Goal: Task Accomplishment & Management: Manage account settings

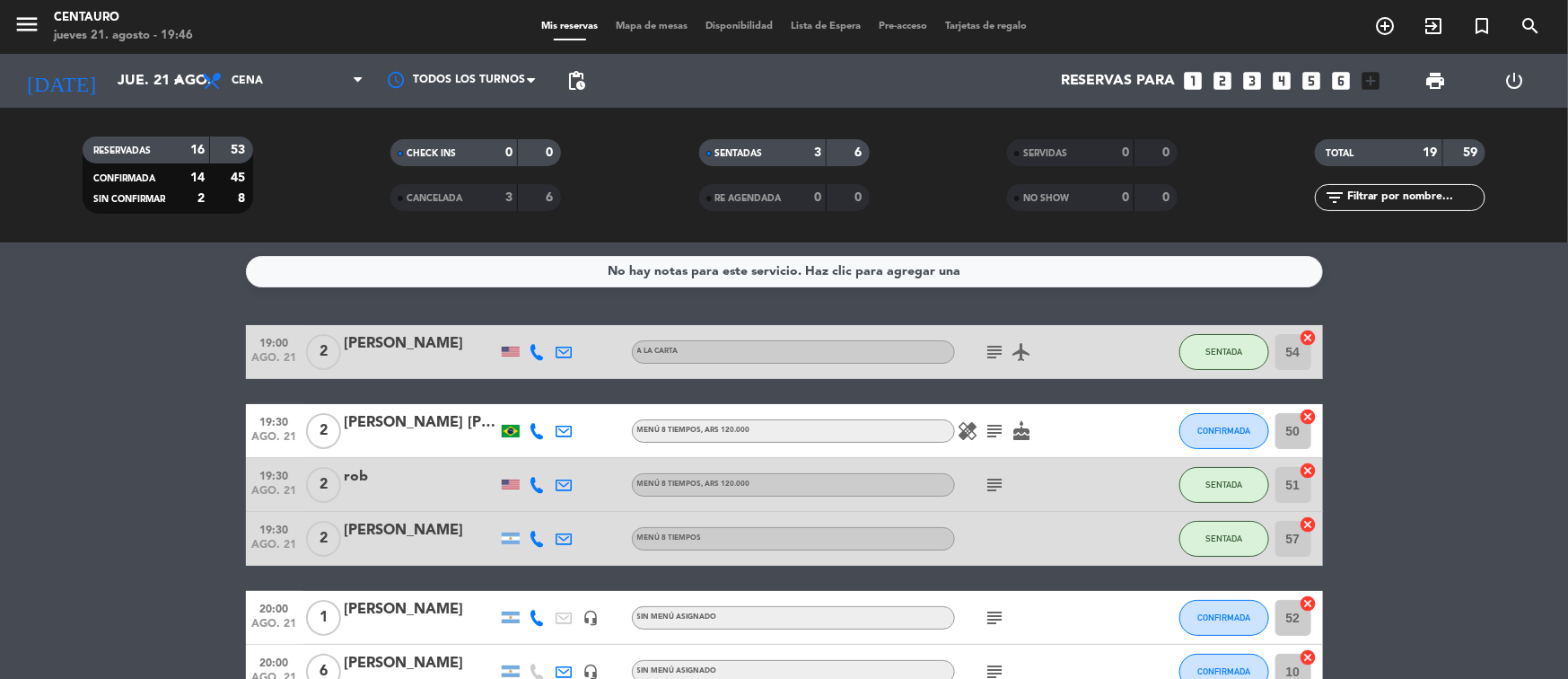
click at [650, 21] on span "Mapa de mesas" at bounding box center [652, 26] width 90 height 10
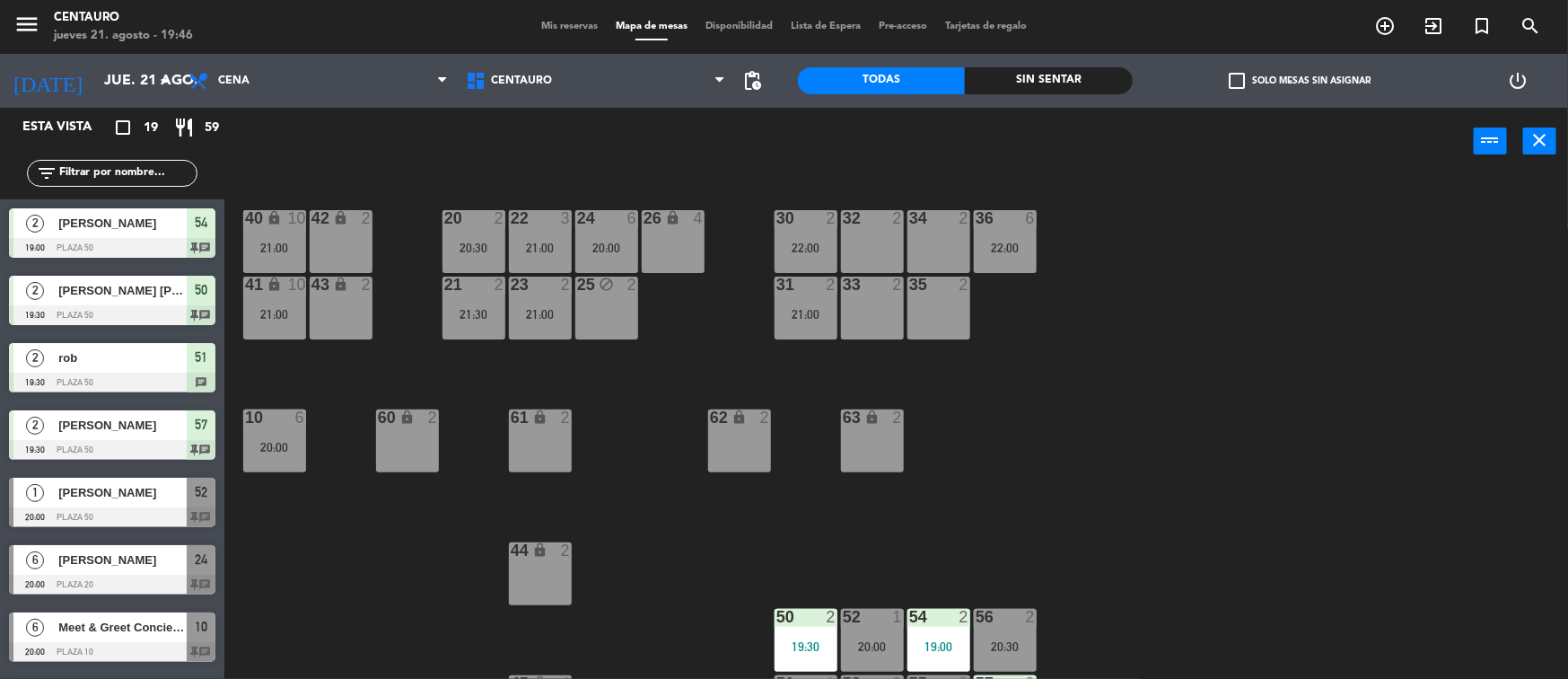
click at [565, 24] on span "Mis reservas" at bounding box center [569, 26] width 74 height 10
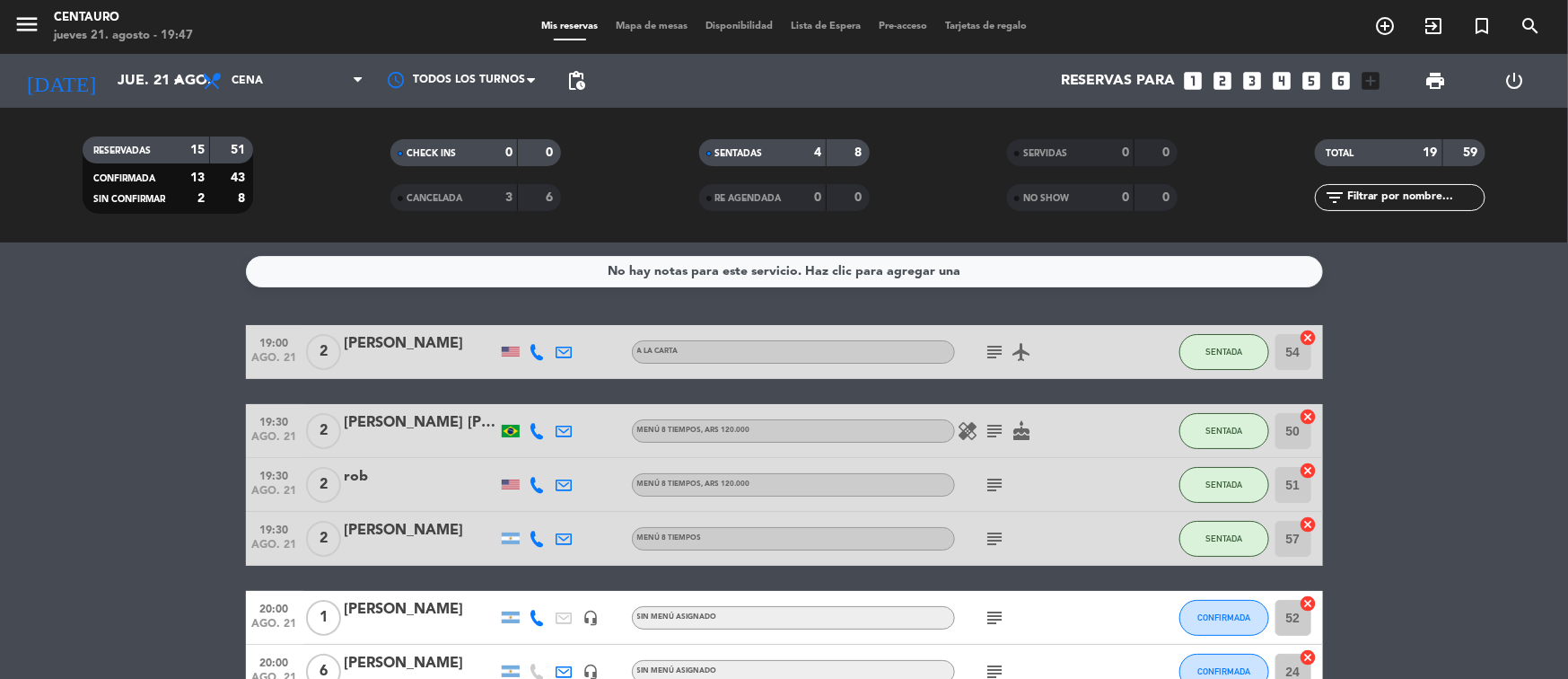
click at [643, 27] on span "Mapa de mesas" at bounding box center [652, 26] width 90 height 10
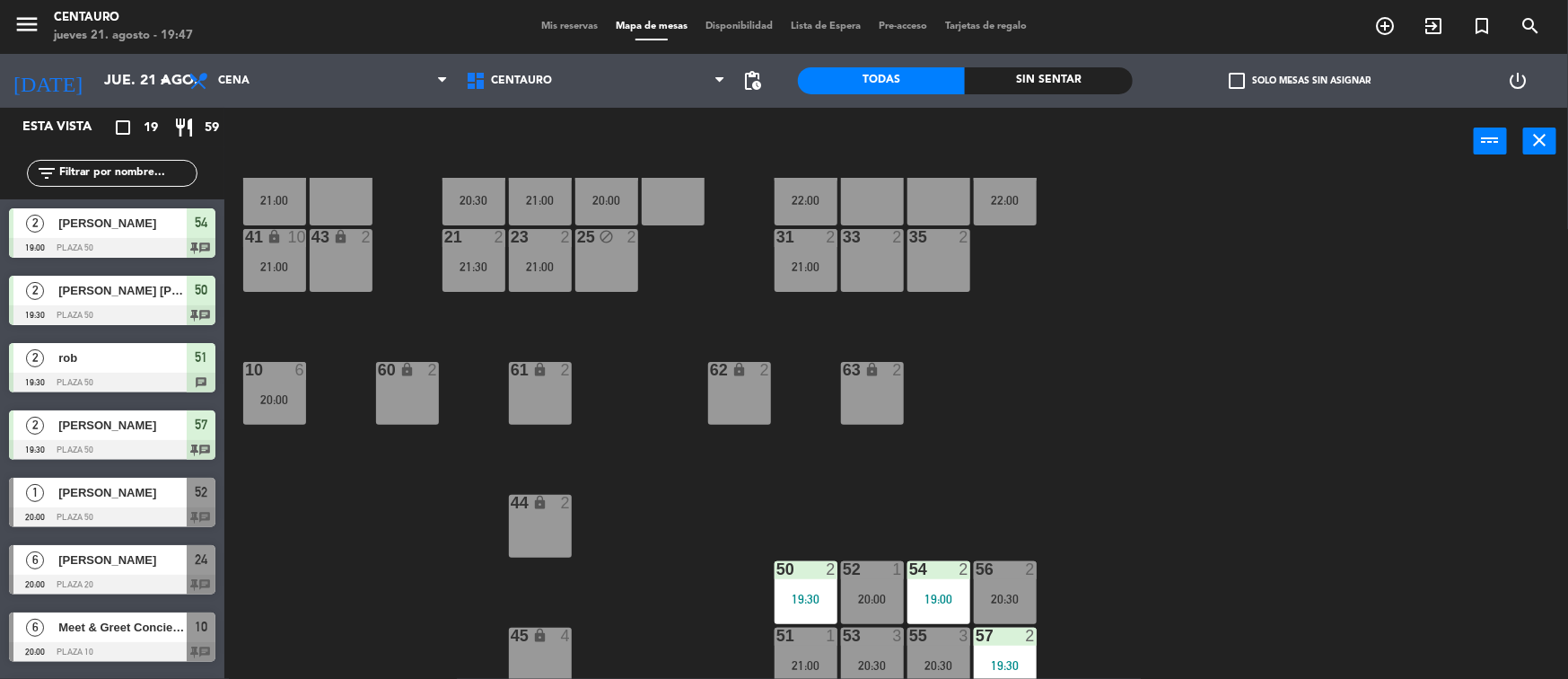
scroll to position [56, 0]
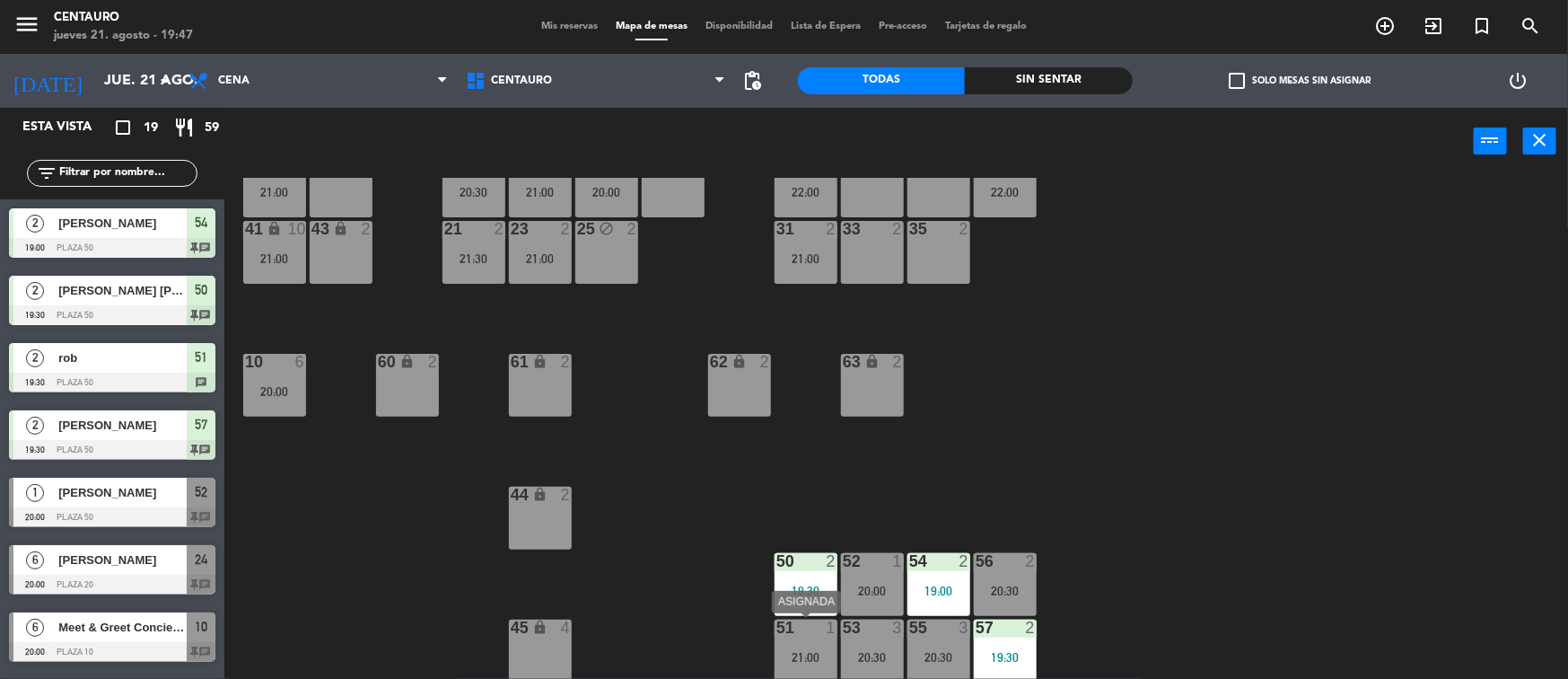
click at [777, 633] on div "51" at bounding box center [776, 627] width 1 height 16
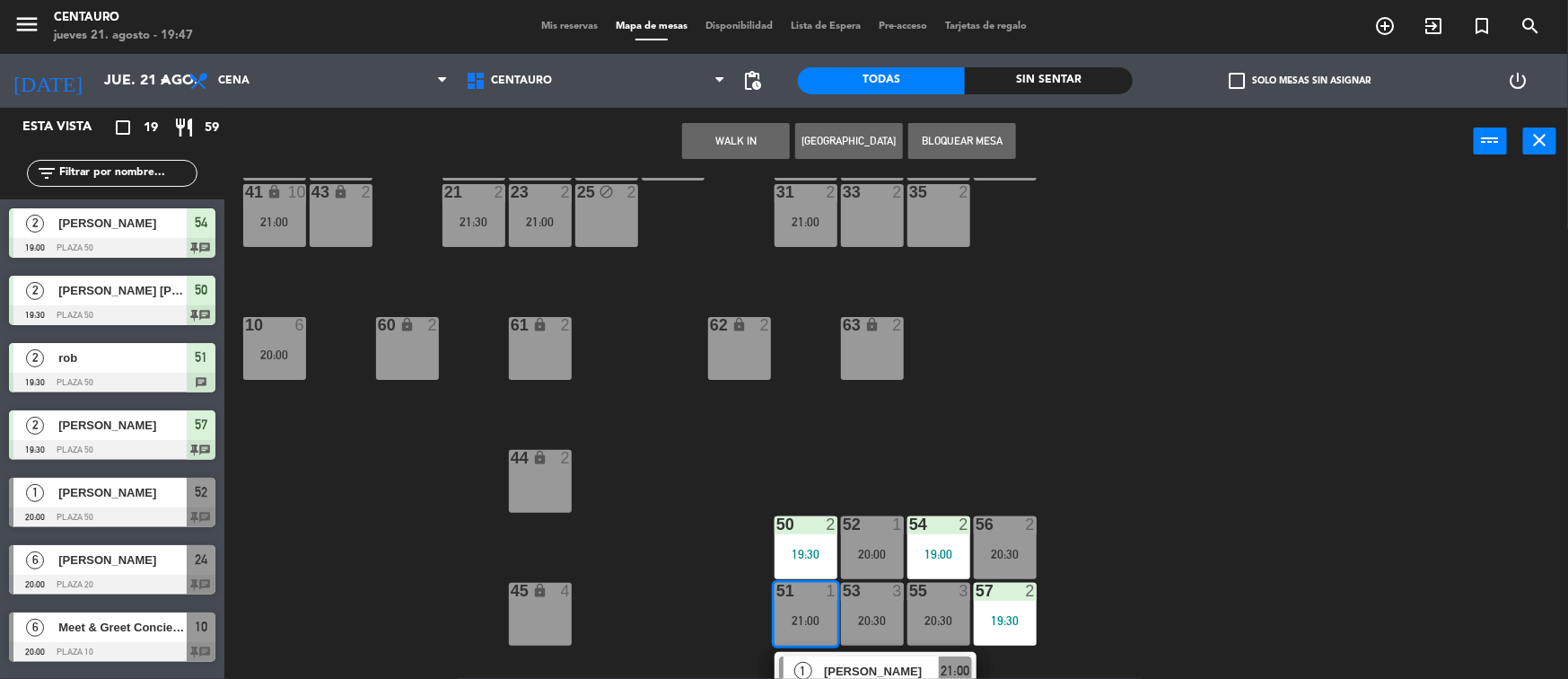
scroll to position [121, 0]
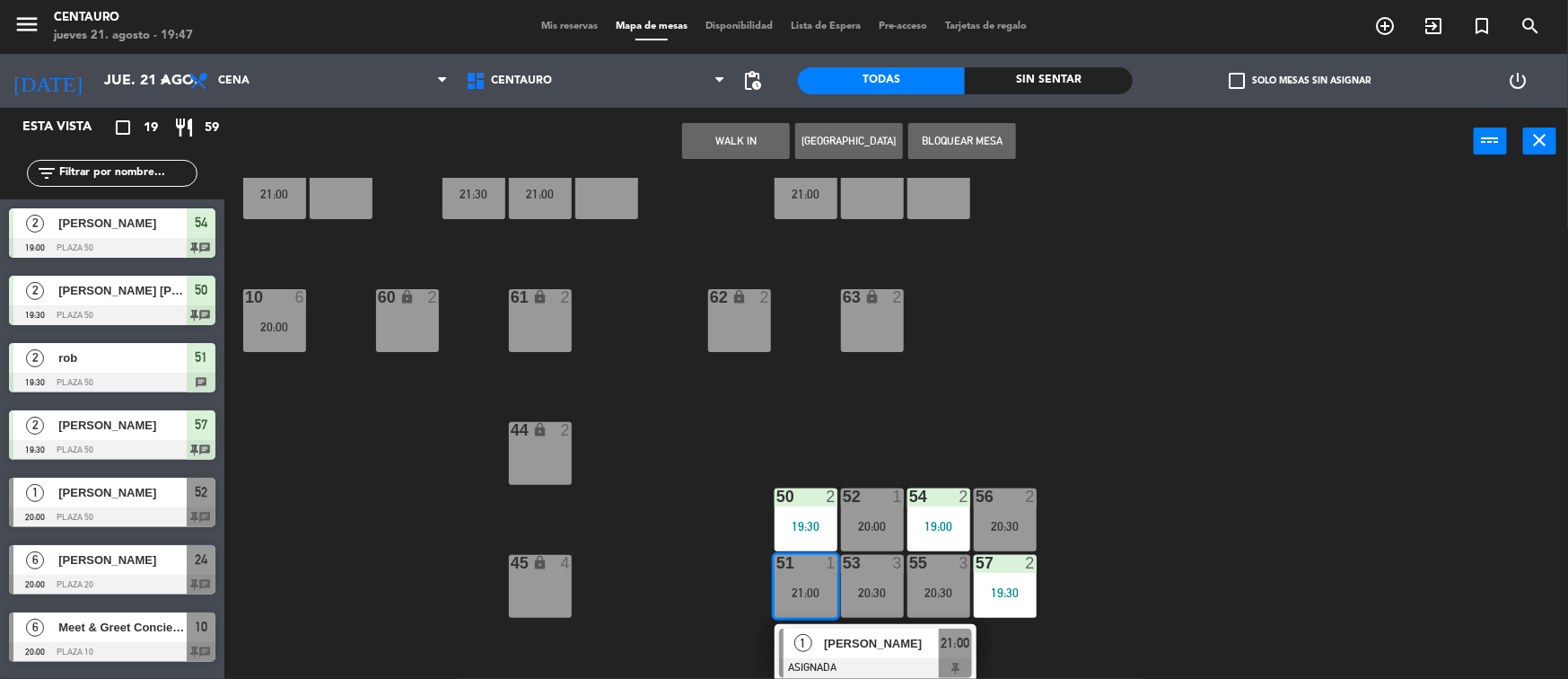
click at [301, 435] on div "20 2 20:30 22 3 21:00 24 6 20:00 26 lock 4 40 lock 10 21:00 42 lock 2 30 2 22:0…" at bounding box center [903, 429] width 1328 height 503
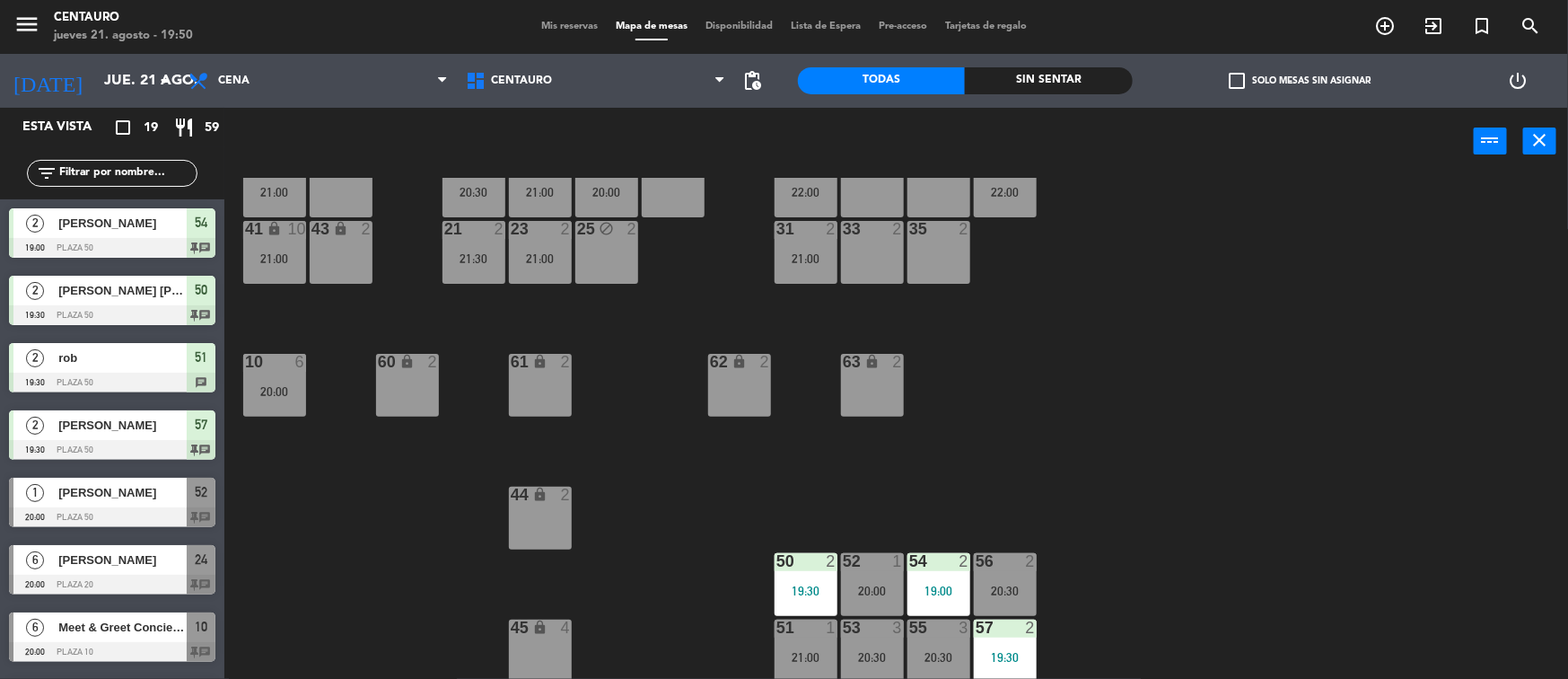
scroll to position [0, 0]
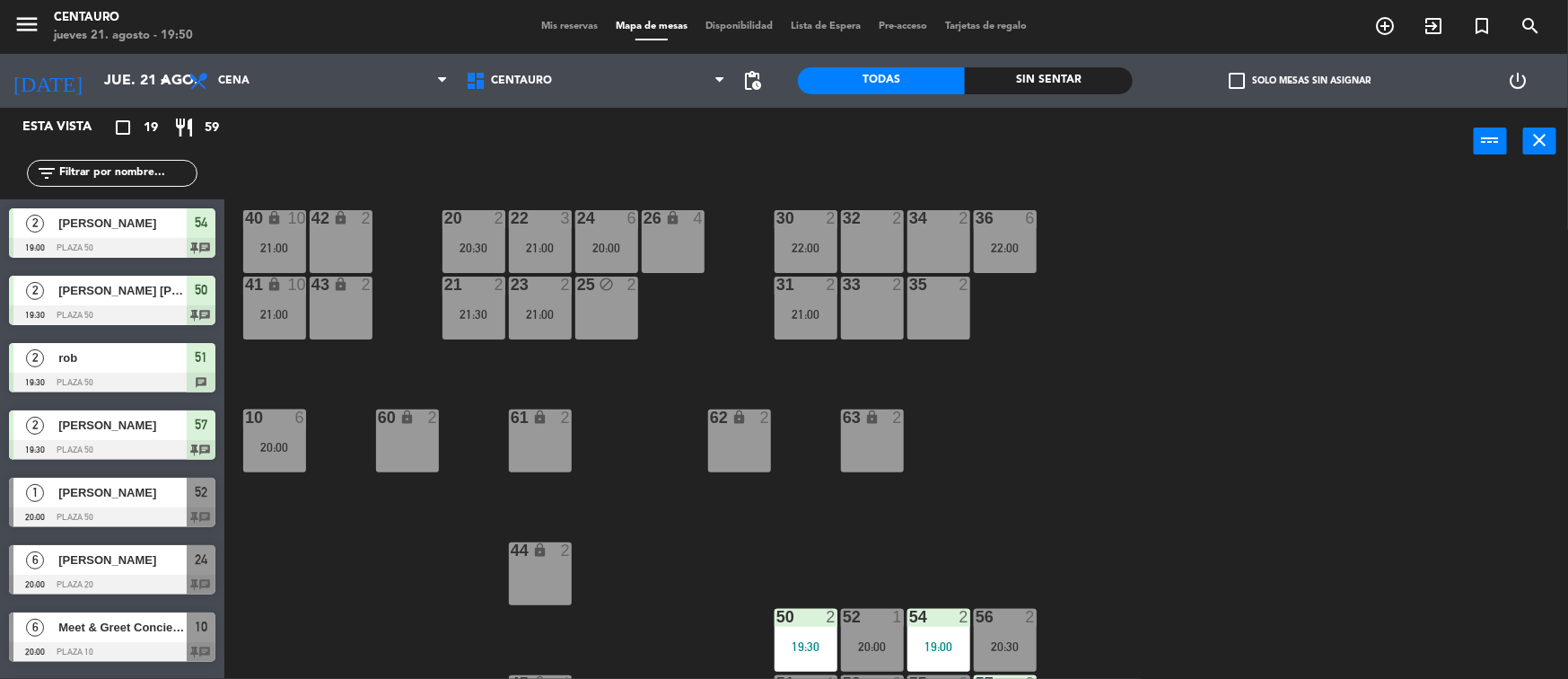
click at [551, 27] on span "Mis reservas" at bounding box center [569, 26] width 74 height 10
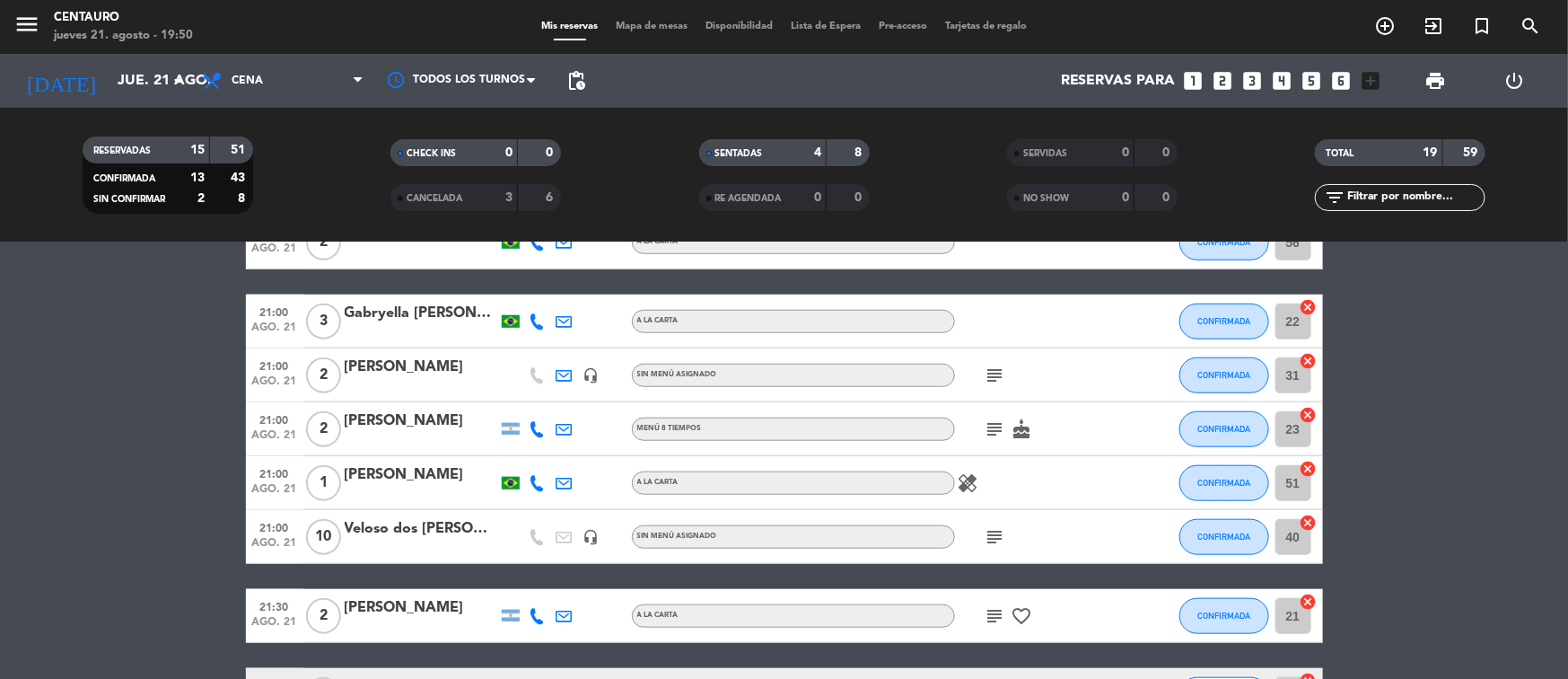
scroll to position [730, 0]
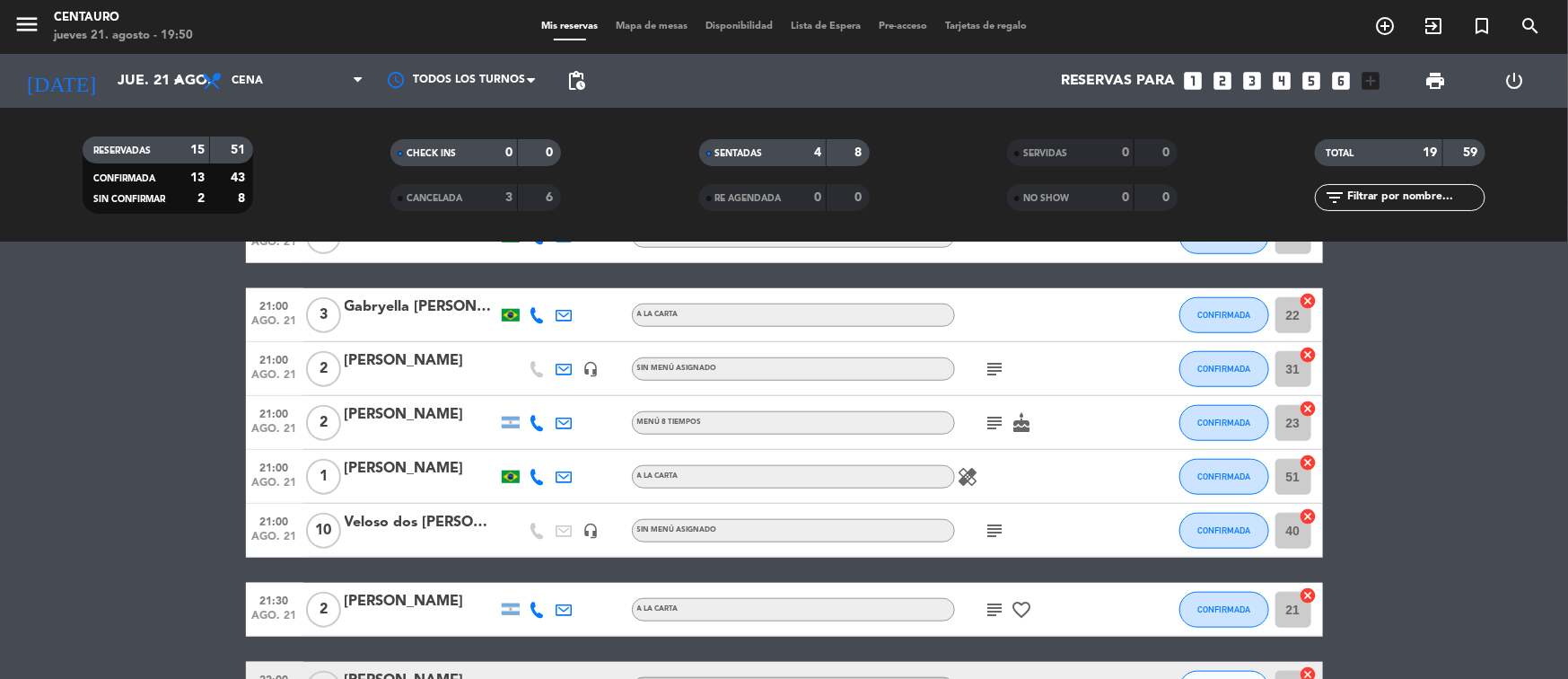
click at [507, 424] on div at bounding box center [511, 423] width 18 height 12
click at [538, 423] on icon at bounding box center [537, 423] width 16 height 16
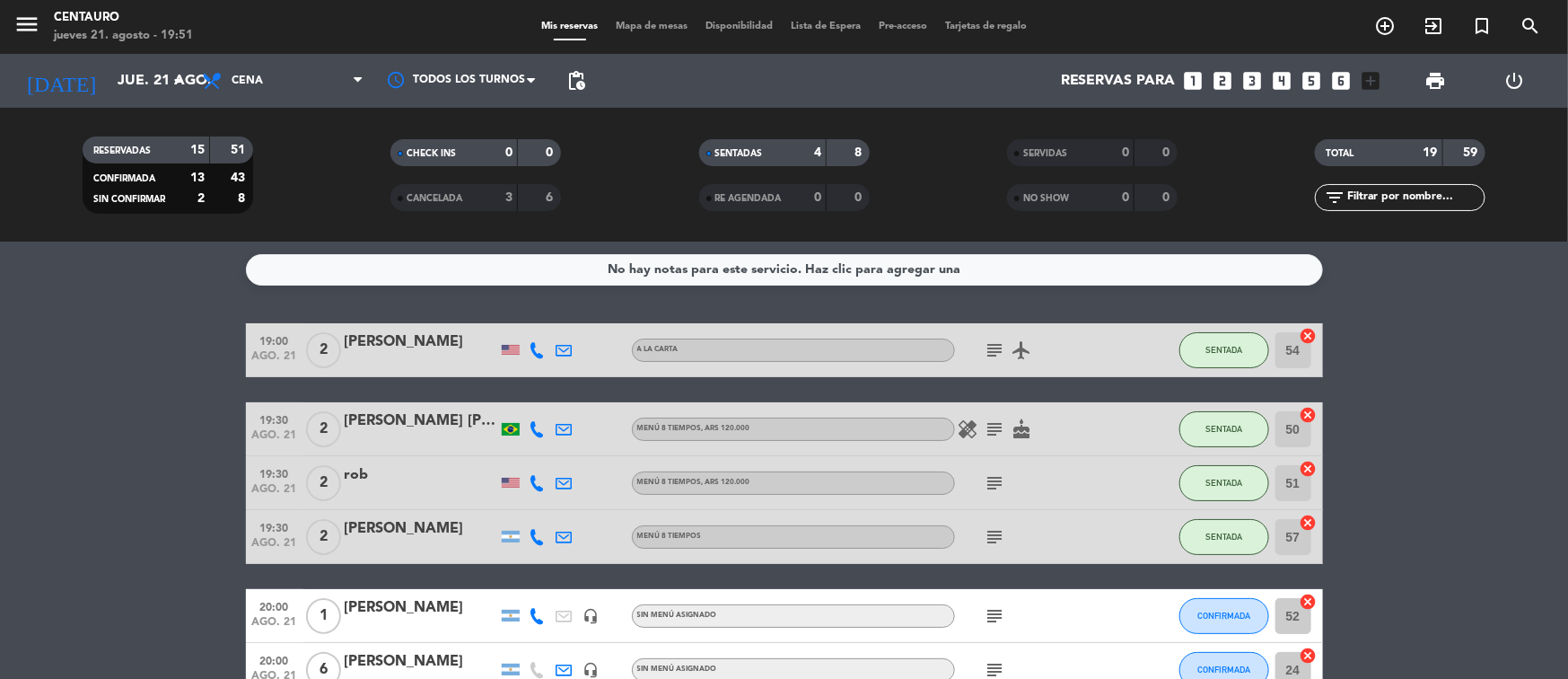
scroll to position [0, 0]
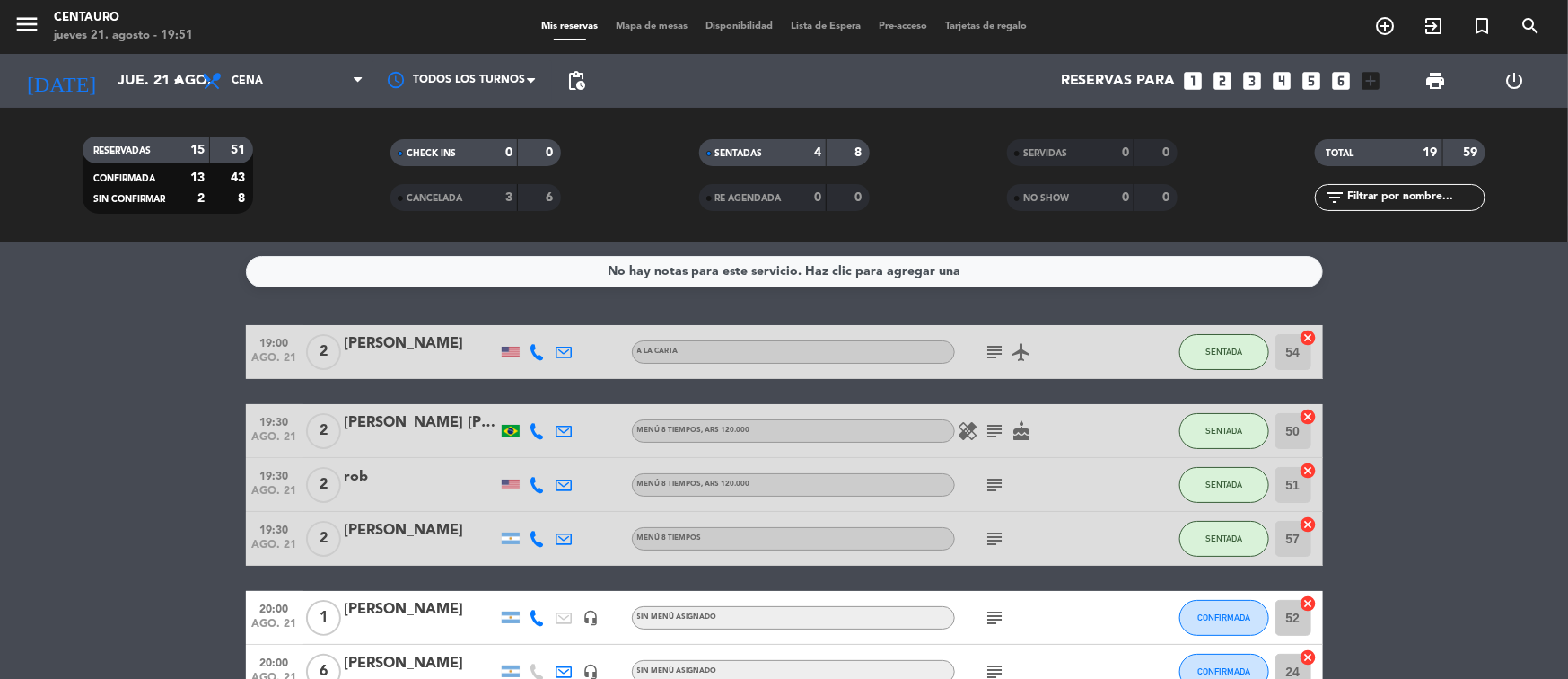
click at [654, 24] on span "Mapa de mesas" at bounding box center [652, 26] width 90 height 10
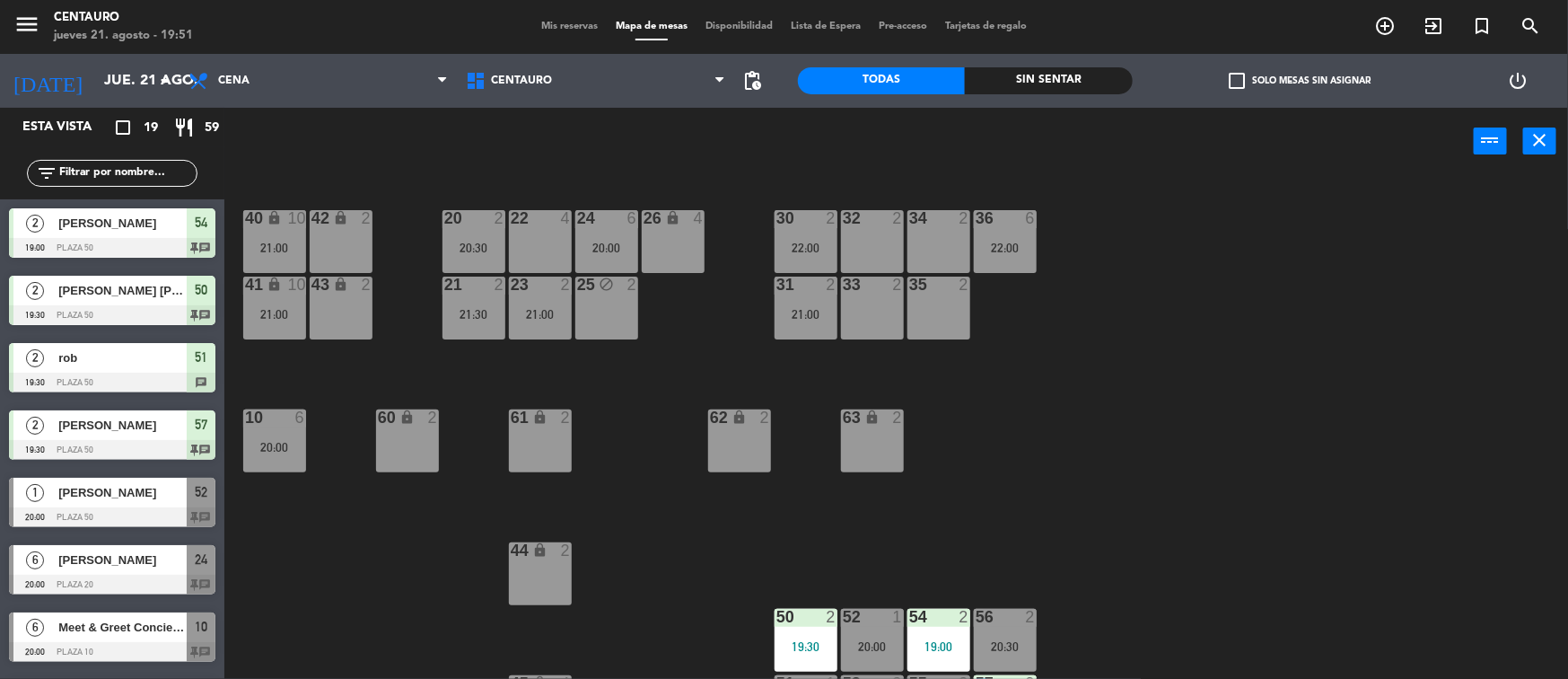
click at [574, 28] on span "Mis reservas" at bounding box center [569, 26] width 74 height 10
